Goal: Information Seeking & Learning: Learn about a topic

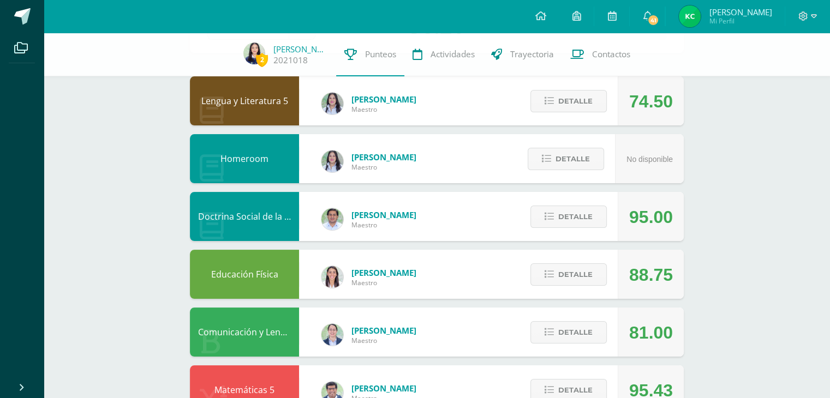
scroll to position [95, 0]
drag, startPoint x: 617, startPoint y: 122, endPoint x: 613, endPoint y: 118, distance: 5.8
click at [613, 118] on div "Detalle" at bounding box center [566, 100] width 104 height 49
click at [598, 113] on div "Detalle" at bounding box center [566, 100] width 104 height 49
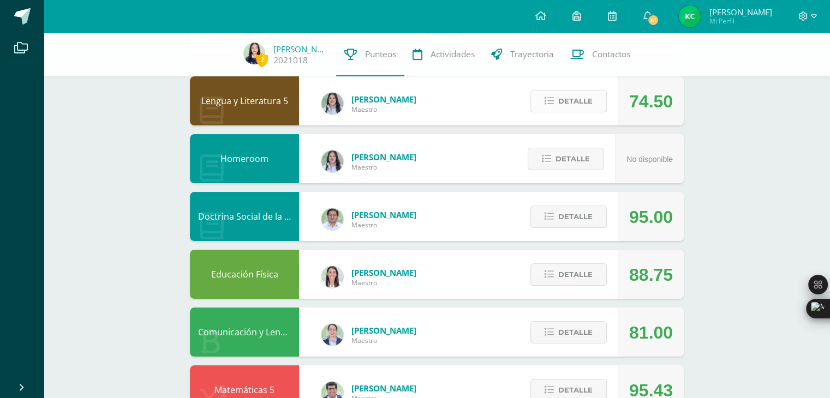
click at [594, 109] on button "Detalle" at bounding box center [568, 101] width 76 height 22
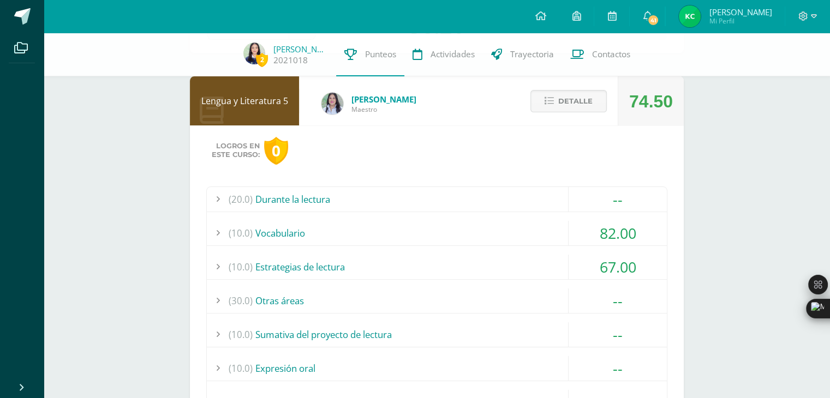
click at [591, 252] on div "(20.0) Durante la lectura -- Buenas costumbres: comprensión I (100)" at bounding box center [436, 331] width 461 height 288
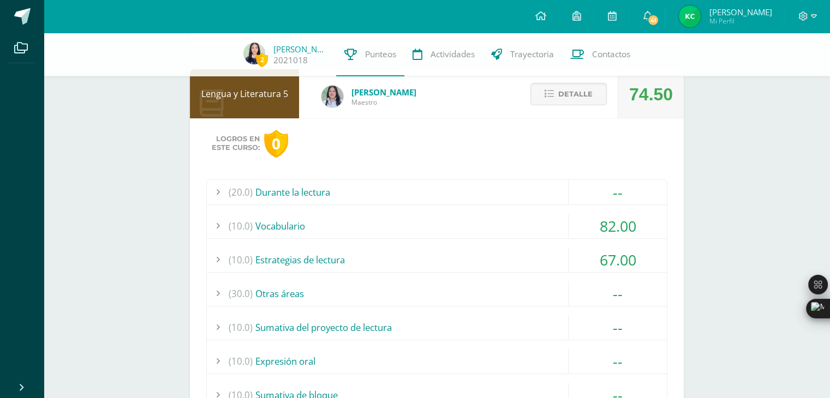
click at [607, 258] on div "67.00" at bounding box center [617, 260] width 98 height 25
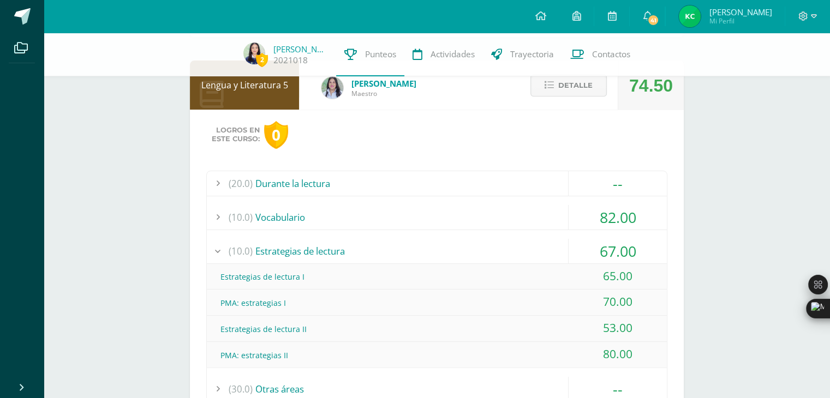
scroll to position [110, 0]
click at [614, 212] on div "82.00" at bounding box center [617, 218] width 98 height 25
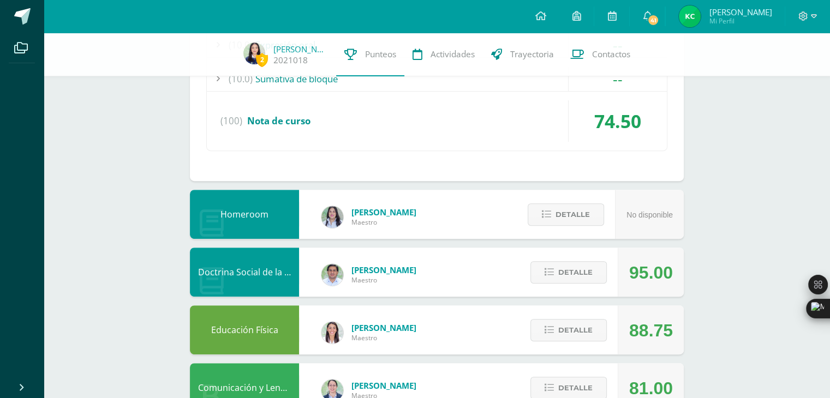
scroll to position [591, 0]
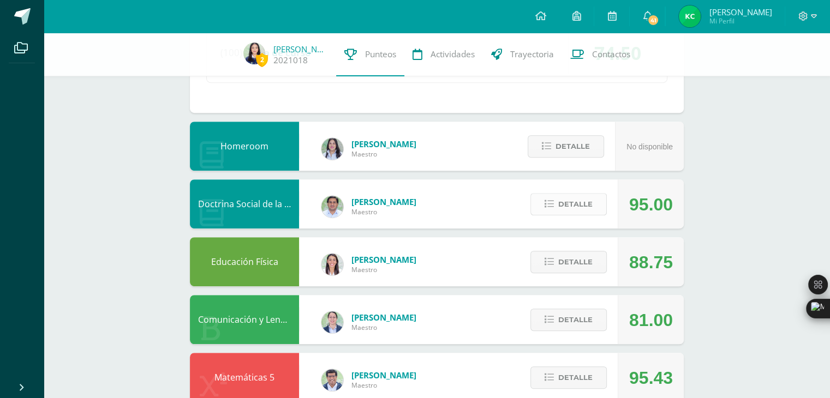
click at [602, 207] on button "Detalle" at bounding box center [568, 204] width 76 height 22
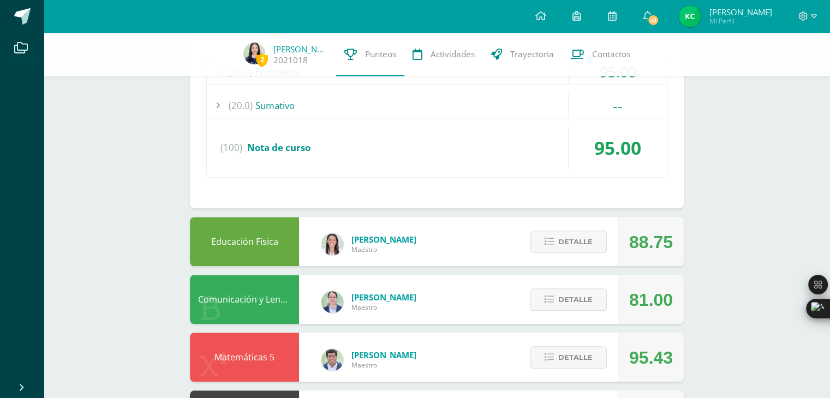
scroll to position [861, 0]
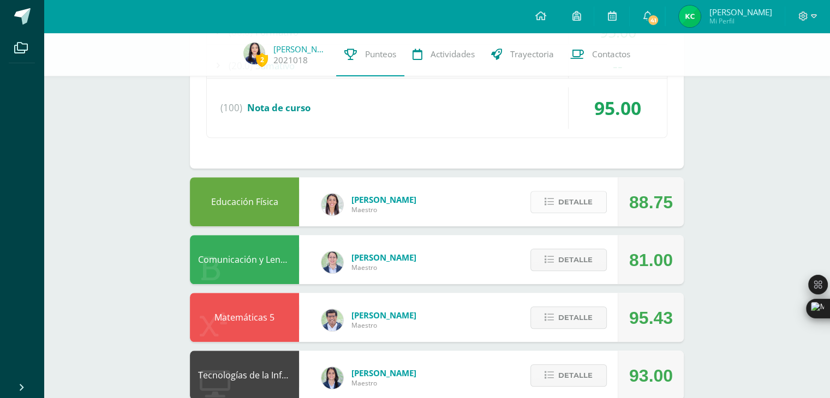
click at [576, 208] on span "Detalle" at bounding box center [575, 202] width 34 height 20
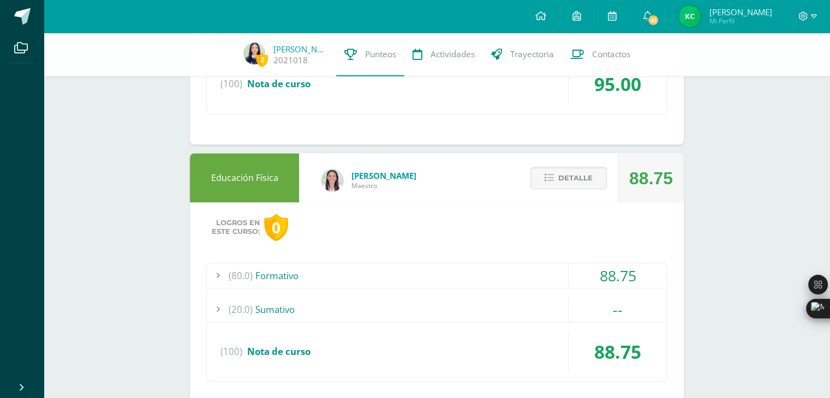
click at [582, 275] on div "88.75" at bounding box center [617, 275] width 98 height 25
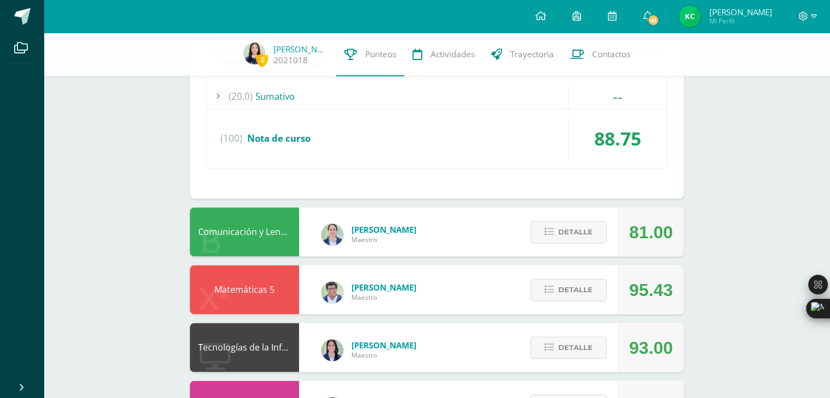
scroll to position [1371, 0]
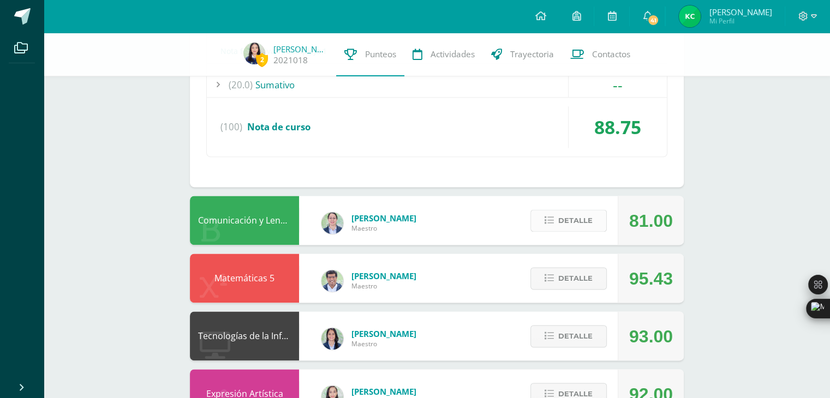
click at [585, 211] on span "Detalle" at bounding box center [575, 221] width 34 height 20
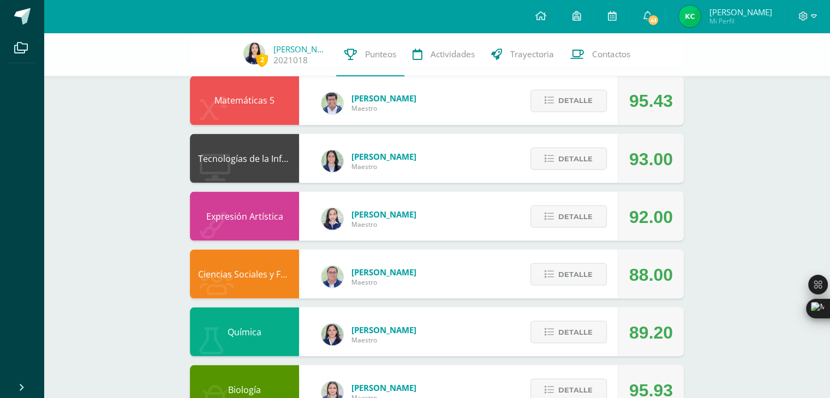
scroll to position [2110, 0]
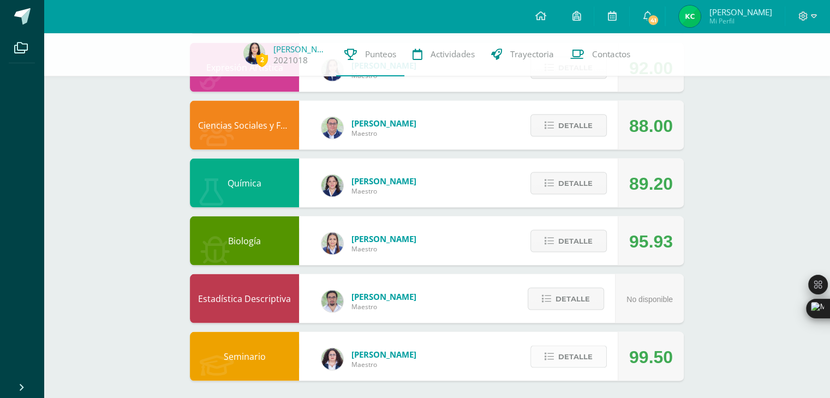
click at [557, 347] on button "Detalle" at bounding box center [568, 357] width 76 height 22
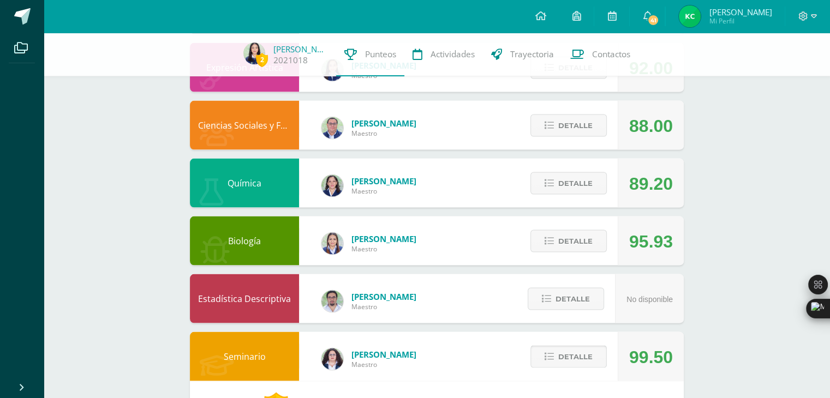
scroll to position [2353, 0]
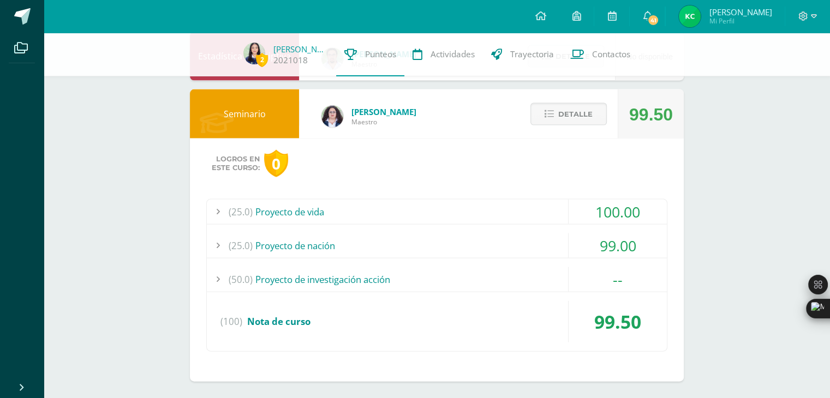
click at [603, 207] on div "100.00" at bounding box center [617, 212] width 98 height 25
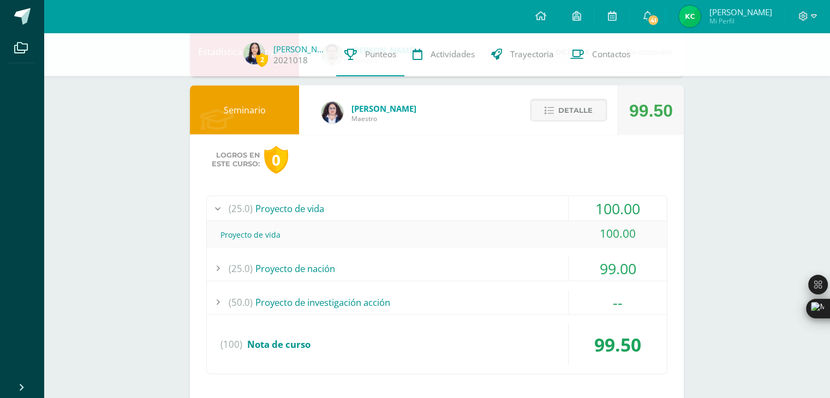
scroll to position [1990, 0]
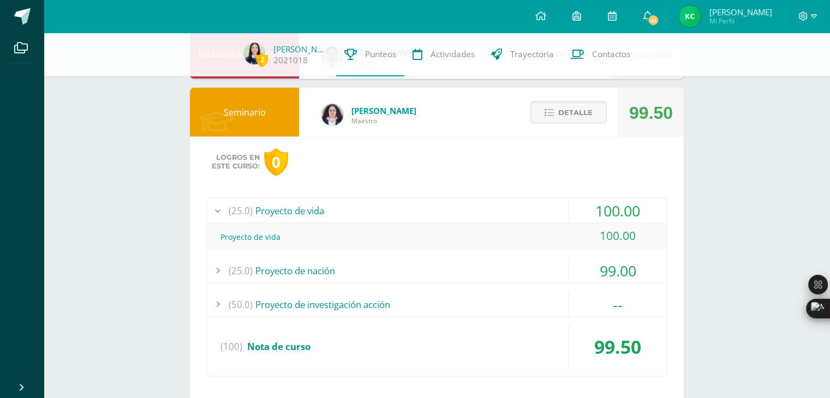
click at [630, 258] on div "99.00" at bounding box center [617, 270] width 98 height 25
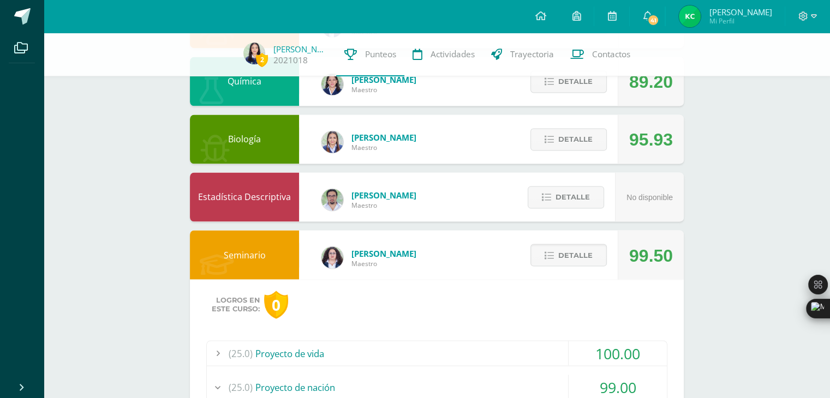
scroll to position [1853, 0]
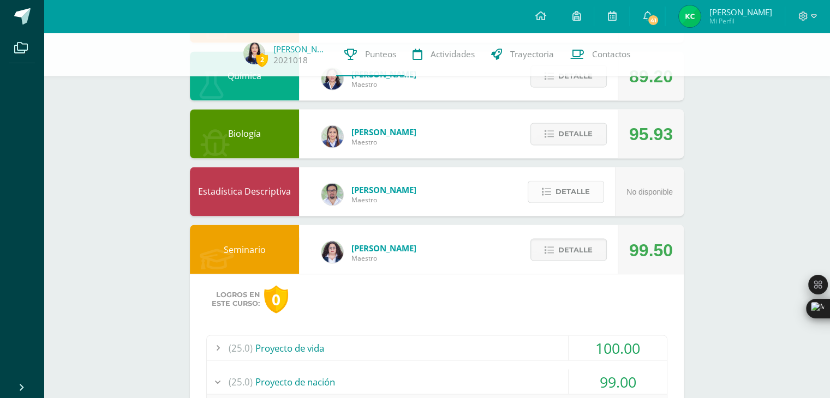
click at [556, 190] on span "Detalle" at bounding box center [572, 192] width 34 height 20
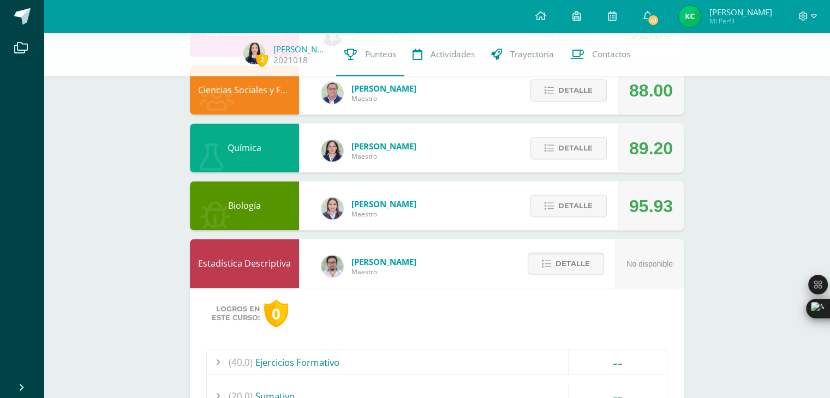
scroll to position [1780, 0]
